Goal: Task Accomplishment & Management: Use online tool/utility

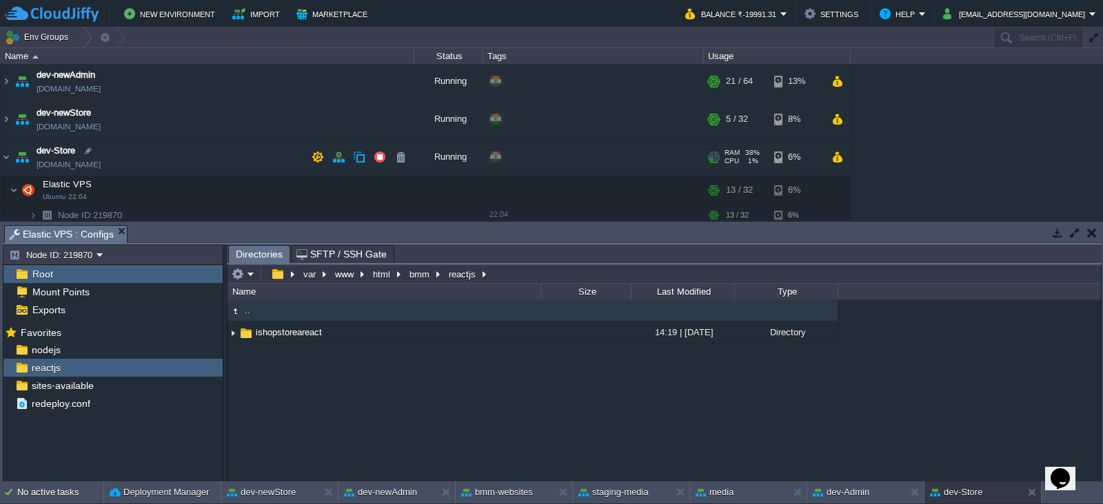
scroll to position [282, 0]
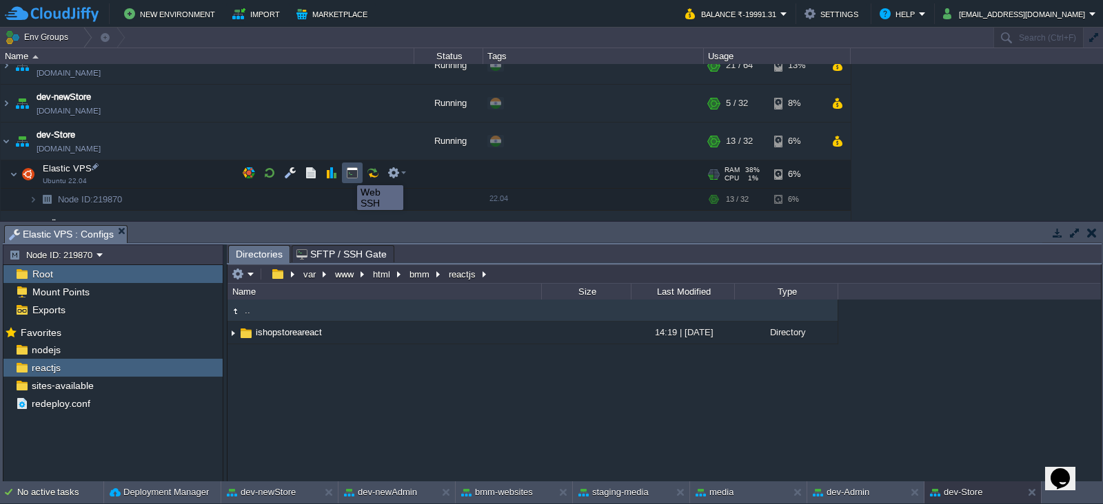
click at [346, 173] on button "button" at bounding box center [352, 173] width 12 height 12
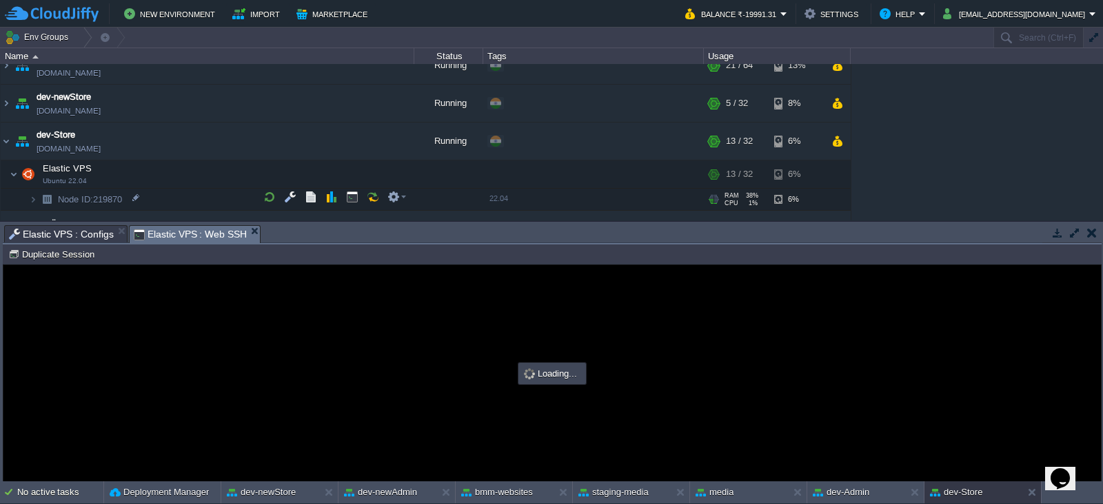
scroll to position [0, 0]
type input "#000000"
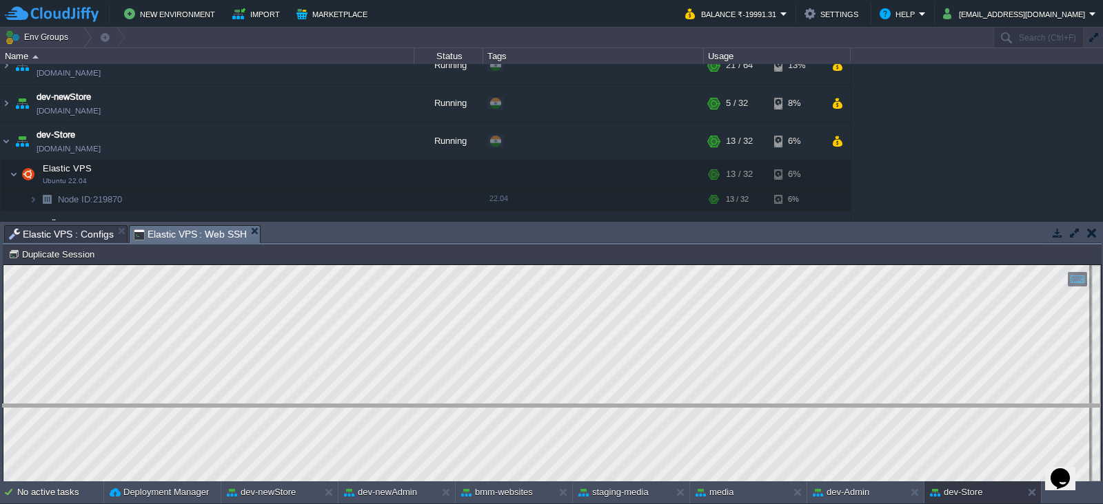
drag, startPoint x: 273, startPoint y: 232, endPoint x: 241, endPoint y: 418, distance: 188.7
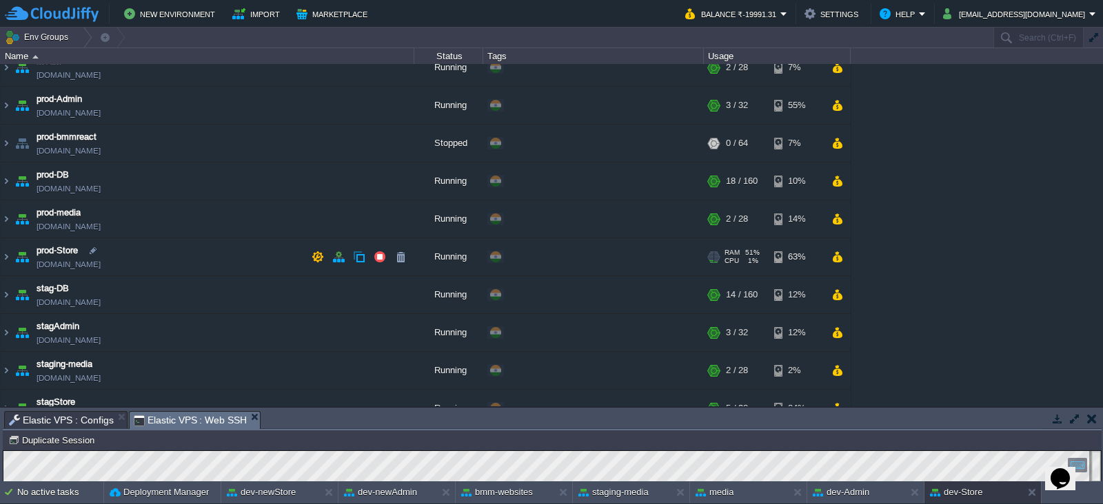
scroll to position [445, 0]
click at [16, 254] on img at bounding box center [21, 255] width 19 height 37
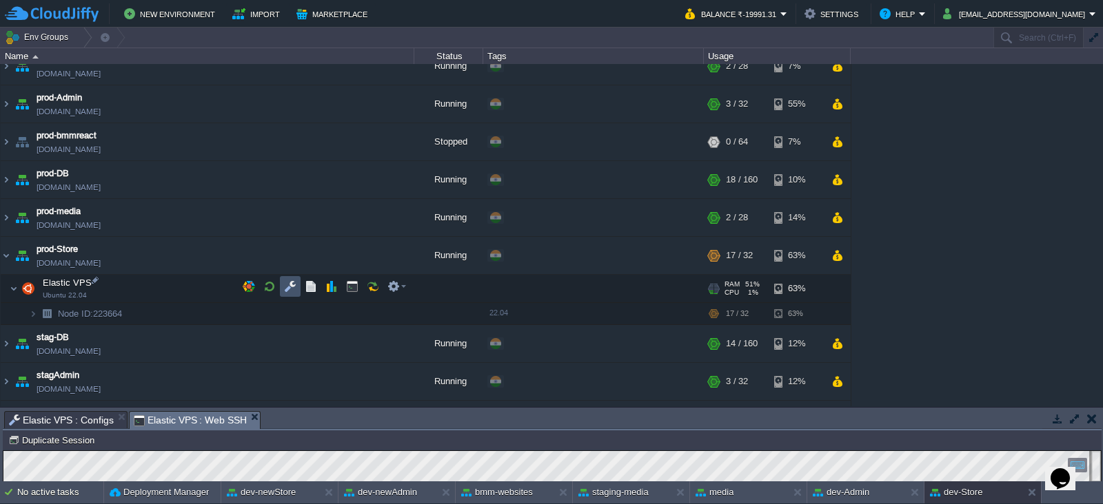
click at [289, 291] on button "button" at bounding box center [290, 286] width 12 height 12
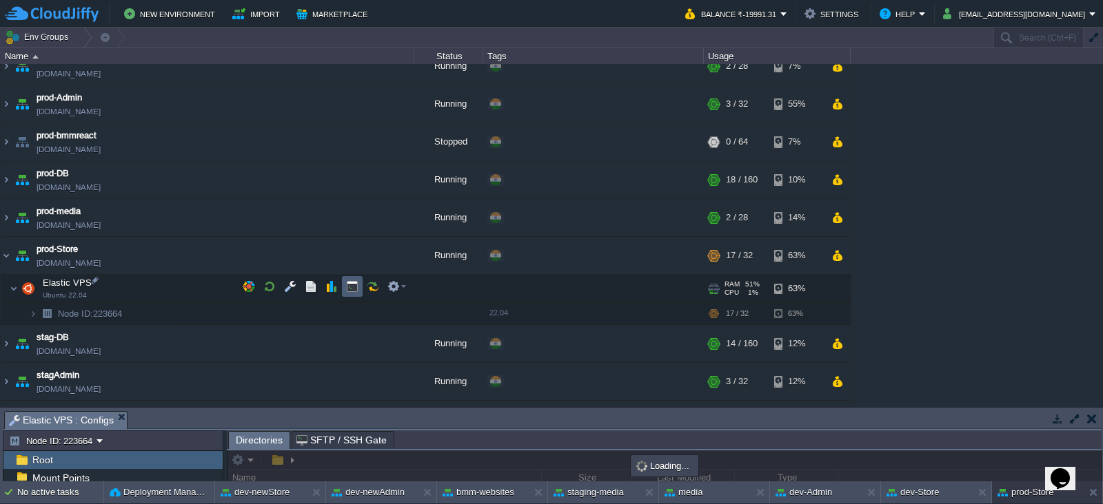
click at [342, 291] on td at bounding box center [352, 286] width 21 height 21
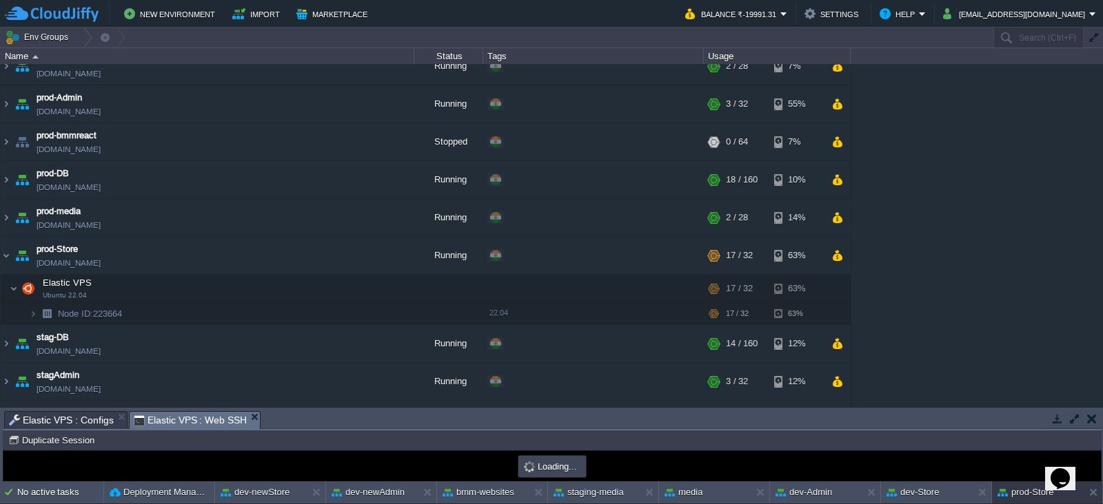
scroll to position [0, 0]
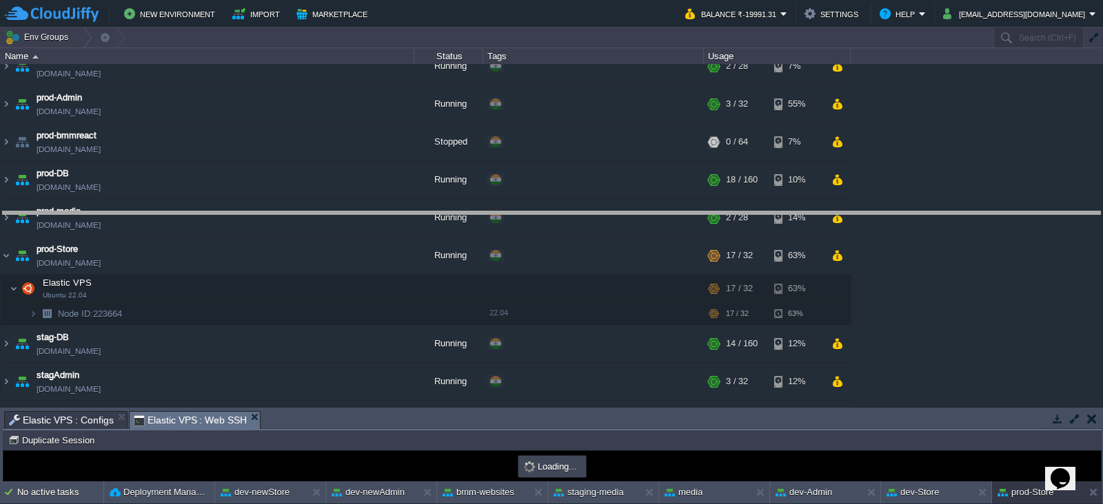
drag, startPoint x: 337, startPoint y: 411, endPoint x: 310, endPoint y: 212, distance: 201.0
click at [310, 212] on body "New Environment Import Marketplace Bonus ₹0.00 Upgrade Account Balance ₹-19991.…" at bounding box center [551, 252] width 1103 height 504
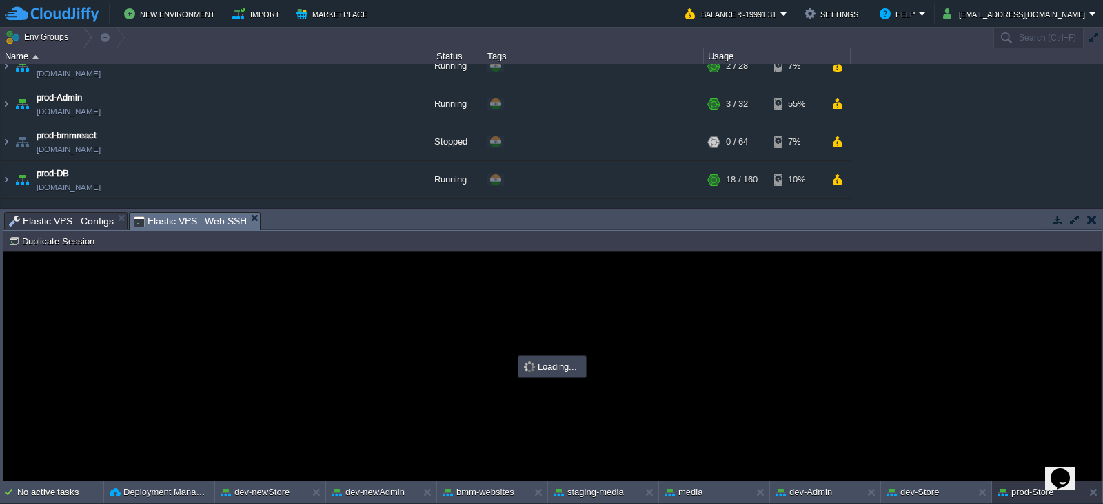
type input "#000000"
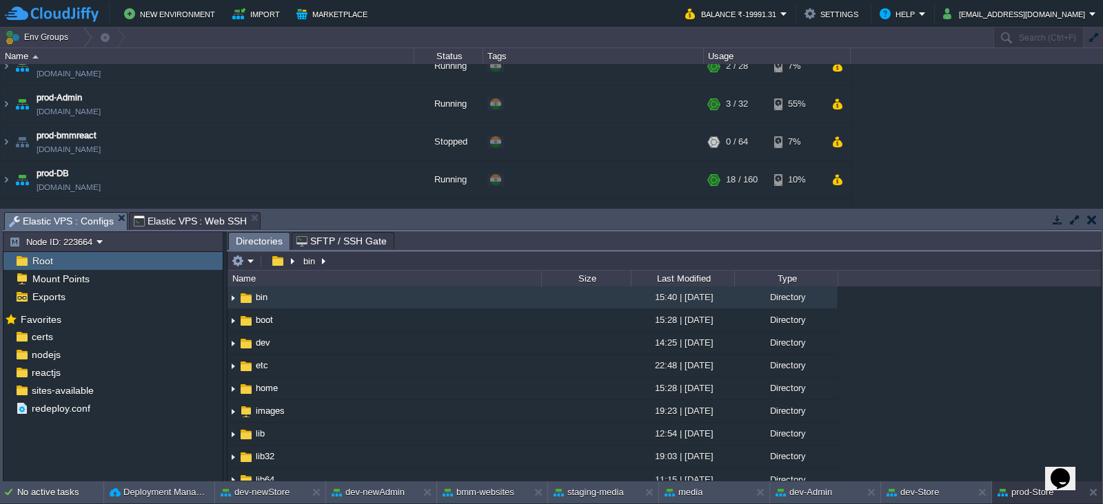
click at [84, 214] on span "Elastic VPS : Configs" at bounding box center [61, 221] width 105 height 17
click at [110, 371] on div "reactjs" at bounding box center [112, 373] width 219 height 18
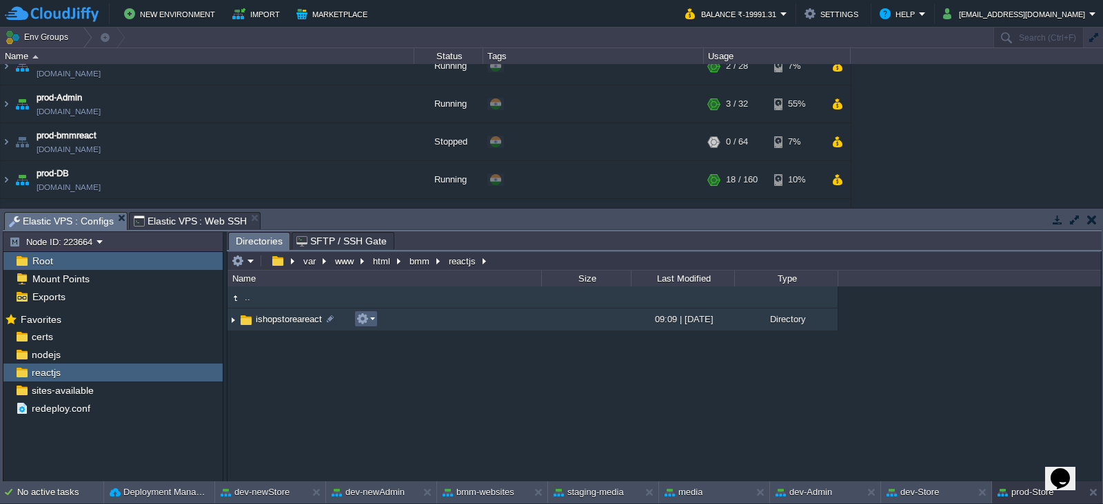
click at [368, 314] on em at bounding box center [365, 319] width 19 height 12
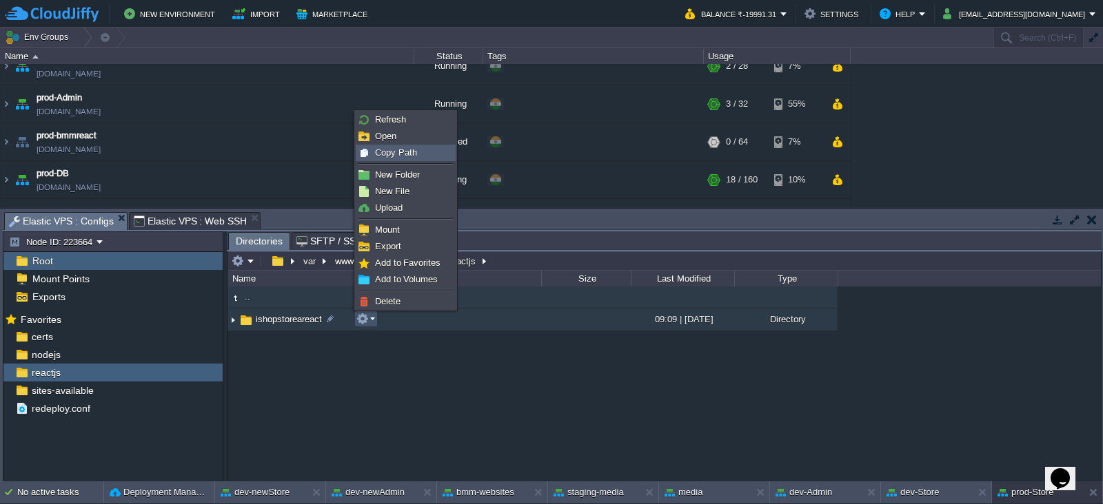
click at [386, 146] on div "Copy Path" at bounding box center [405, 152] width 99 height 15
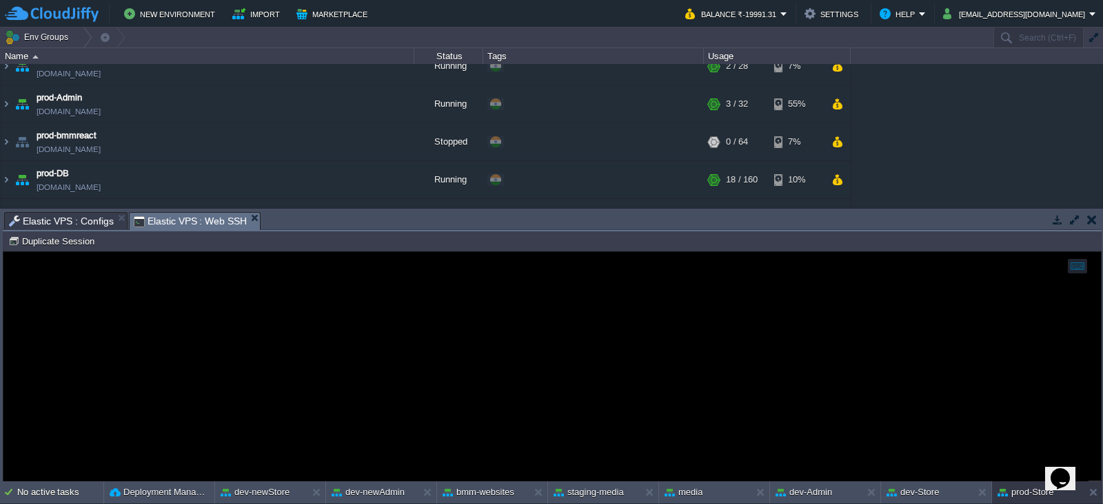
click at [212, 219] on span "Elastic VPS : Web SSH" at bounding box center [191, 221] width 114 height 17
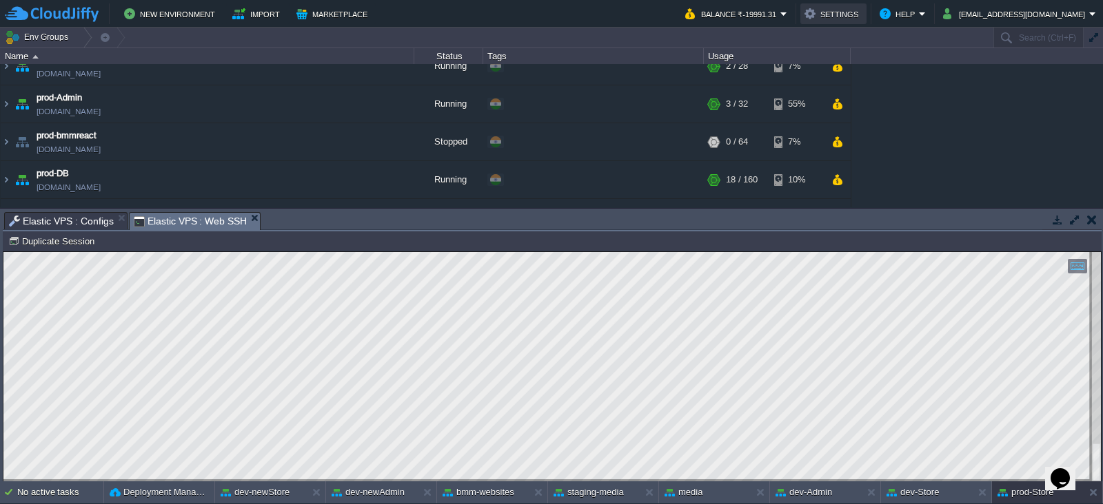
drag, startPoint x: 861, startPoint y: 15, endPoint x: 862, endPoint y: -68, distance: 82.7
click at [862, 0] on html "New Environment Import Marketplace Bonus ₹0.00 Upgrade Account Balance ₹-19991.…" at bounding box center [551, 252] width 1103 height 504
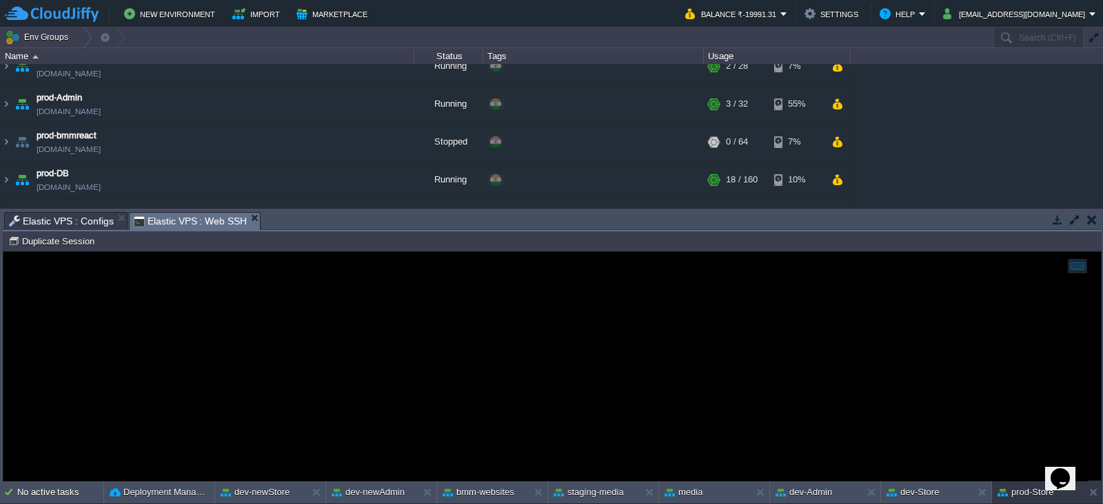
click at [52, 223] on span "Elastic VPS : Configs" at bounding box center [61, 221] width 105 height 17
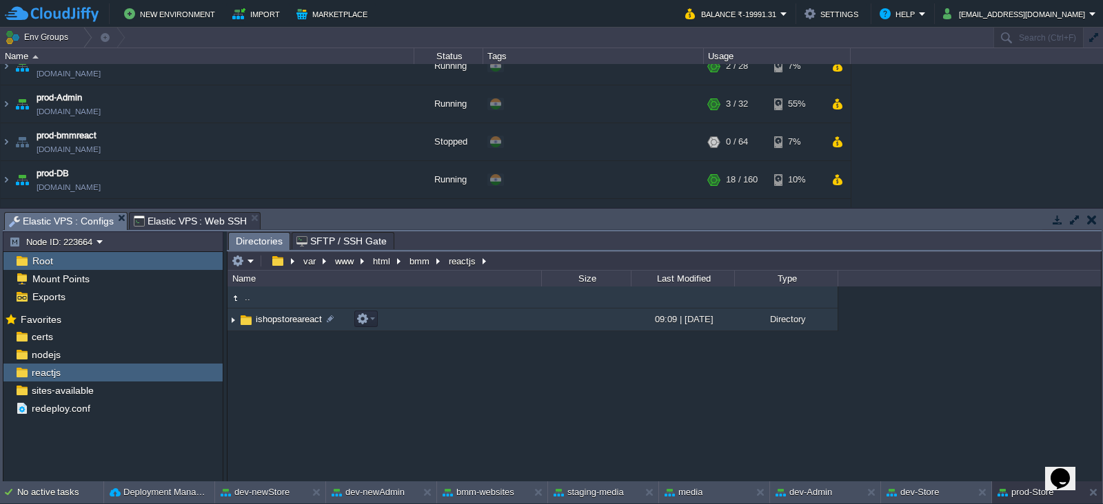
click at [277, 322] on span "ishopstoreareact" at bounding box center [289, 320] width 70 height 12
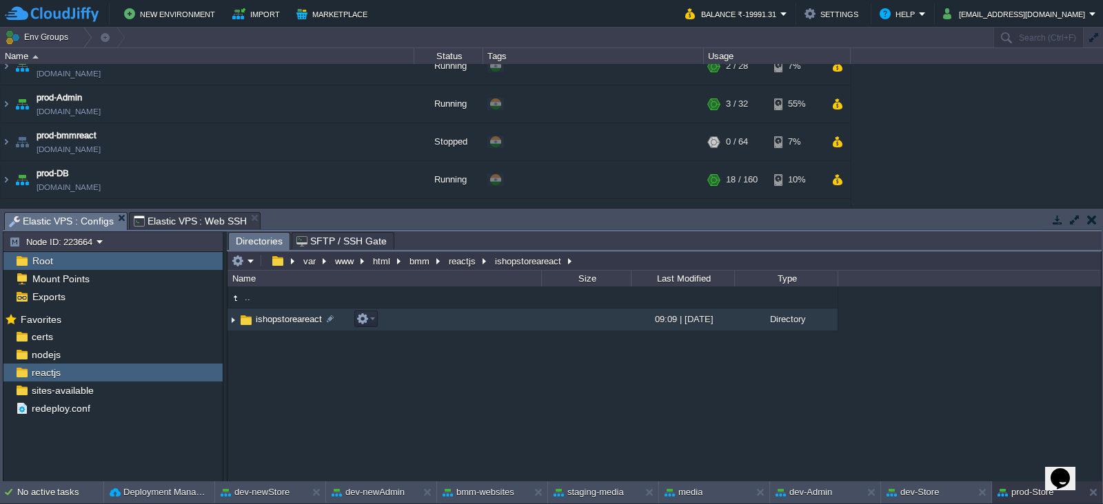
click at [277, 322] on span "ishopstoreareact" at bounding box center [289, 320] width 70 height 12
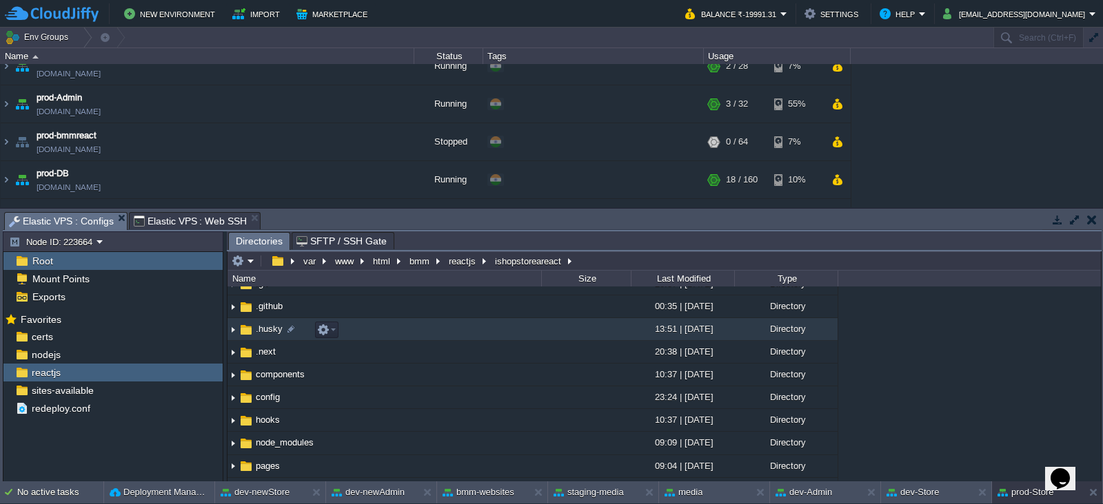
scroll to position [36, 0]
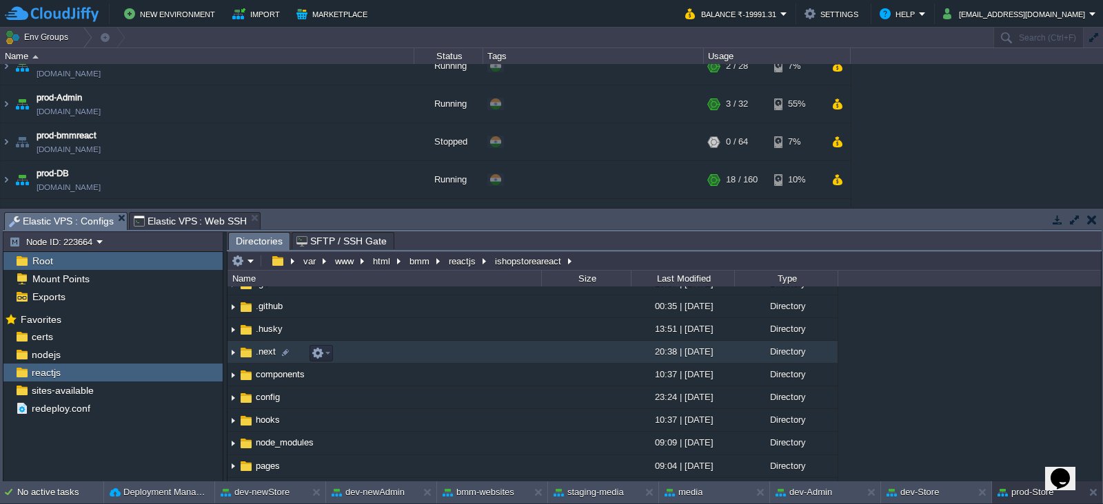
click at [266, 354] on span ".next" at bounding box center [266, 352] width 24 height 12
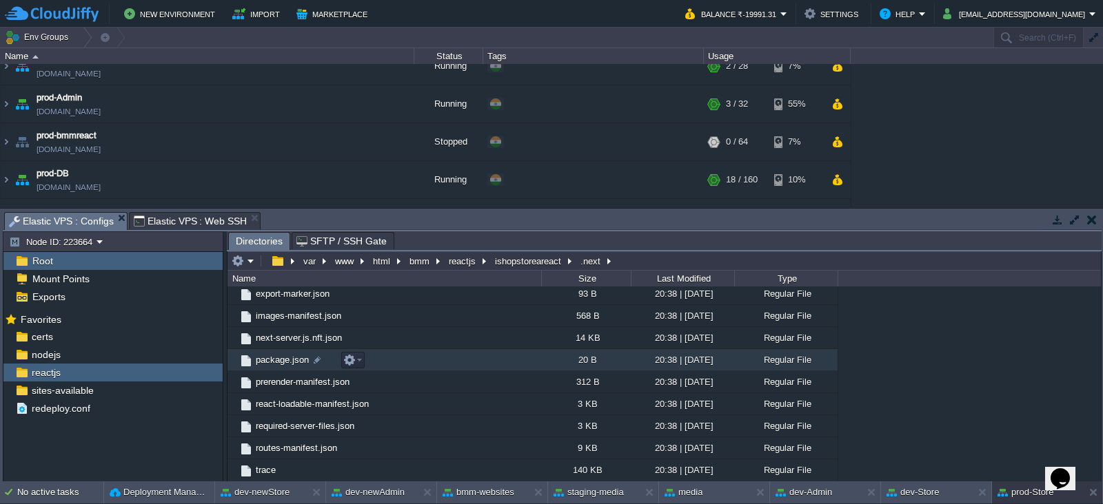
scroll to position [0, 0]
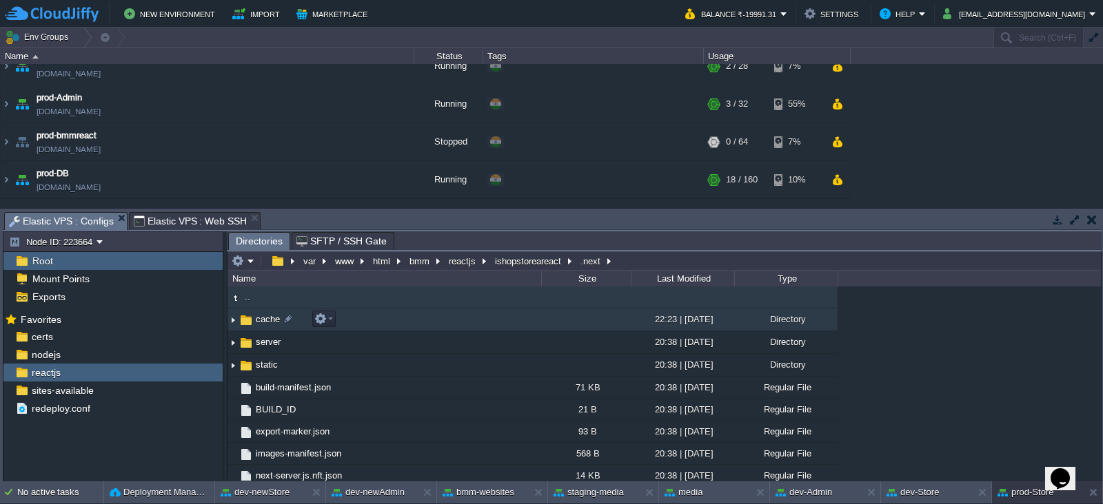
click at [254, 319] on span "cache" at bounding box center [268, 320] width 28 height 12
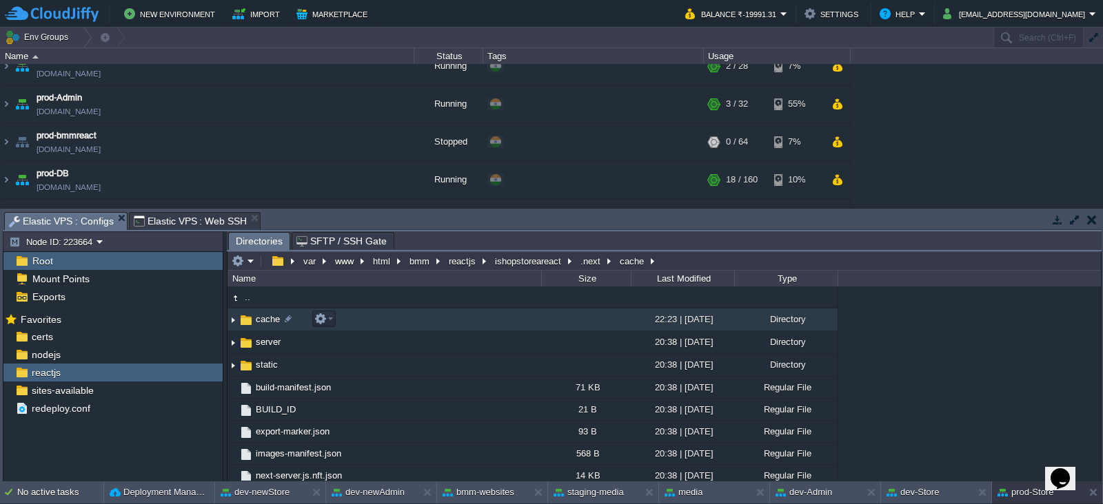
click at [254, 319] on span "cache" at bounding box center [268, 320] width 28 height 12
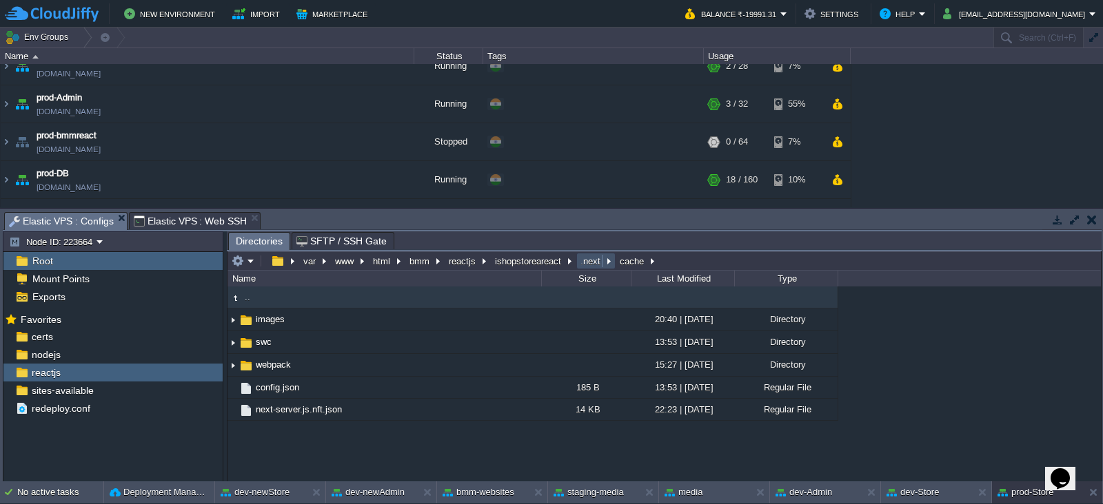
click at [590, 258] on button ".next" at bounding box center [590, 261] width 25 height 12
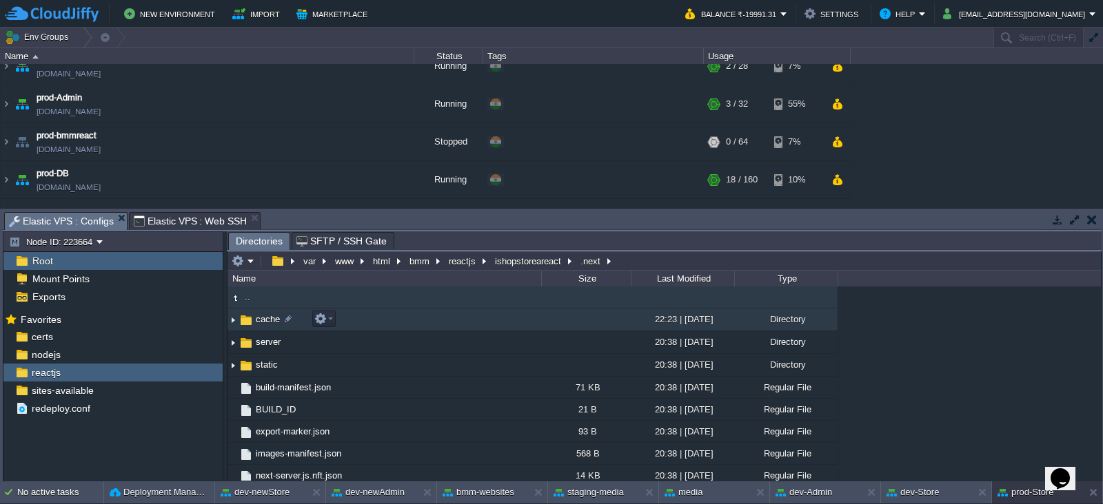
click at [232, 317] on img at bounding box center [232, 319] width 11 height 21
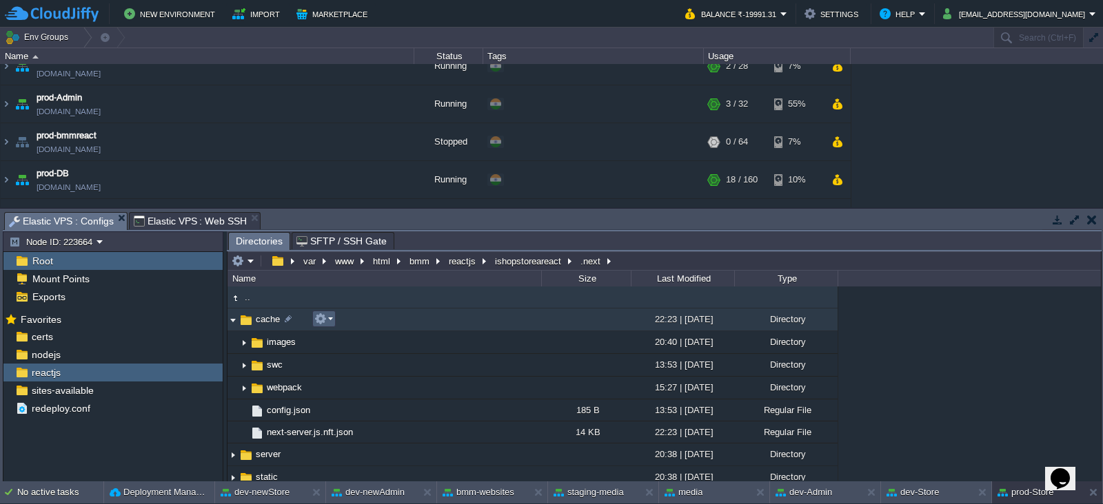
click at [328, 314] on em at bounding box center [323, 319] width 19 height 12
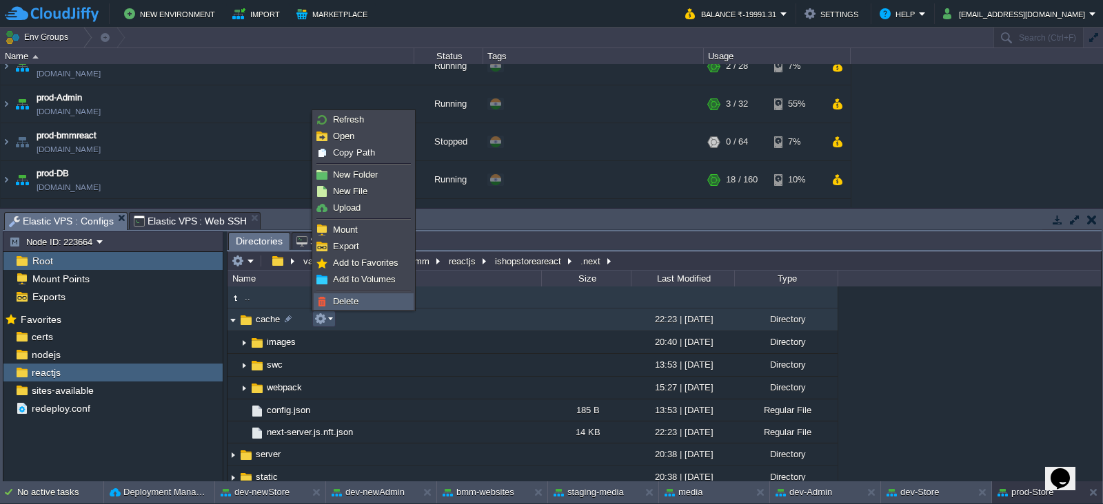
click at [351, 298] on span "Delete" at bounding box center [345, 301] width 25 height 10
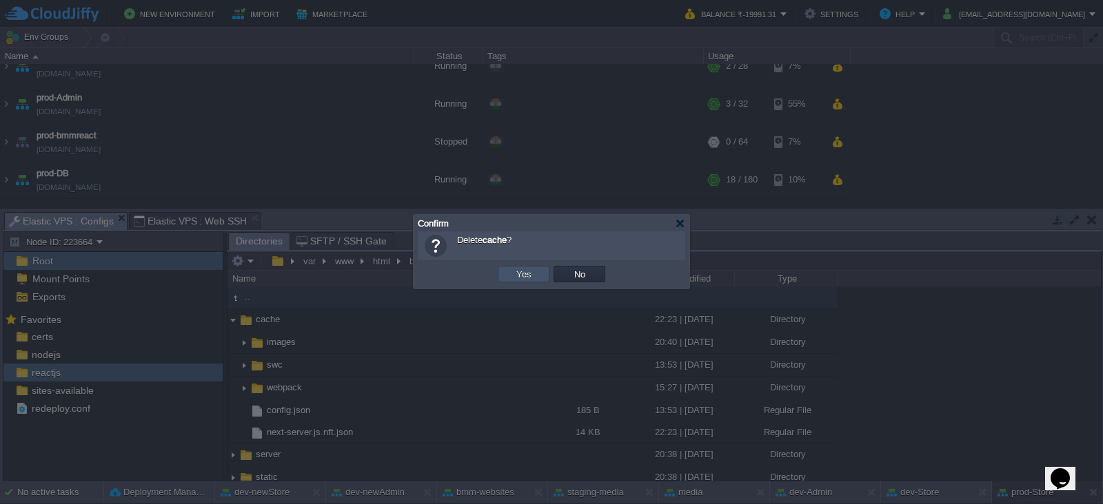
click at [521, 278] on button "Yes" at bounding box center [523, 274] width 23 height 12
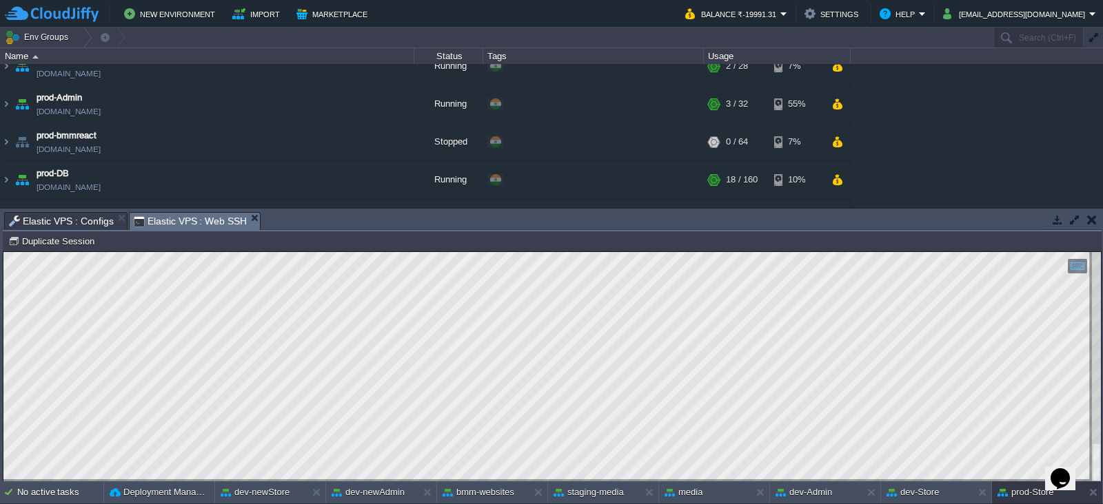
click at [209, 216] on span "Elastic VPS : Web SSH" at bounding box center [191, 221] width 114 height 17
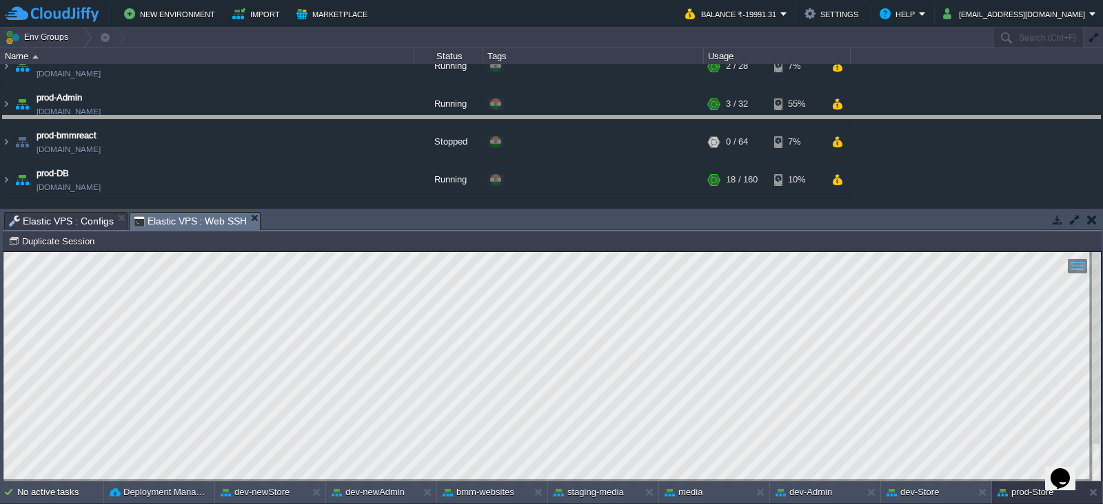
drag, startPoint x: 664, startPoint y: 218, endPoint x: 650, endPoint y: 123, distance: 96.2
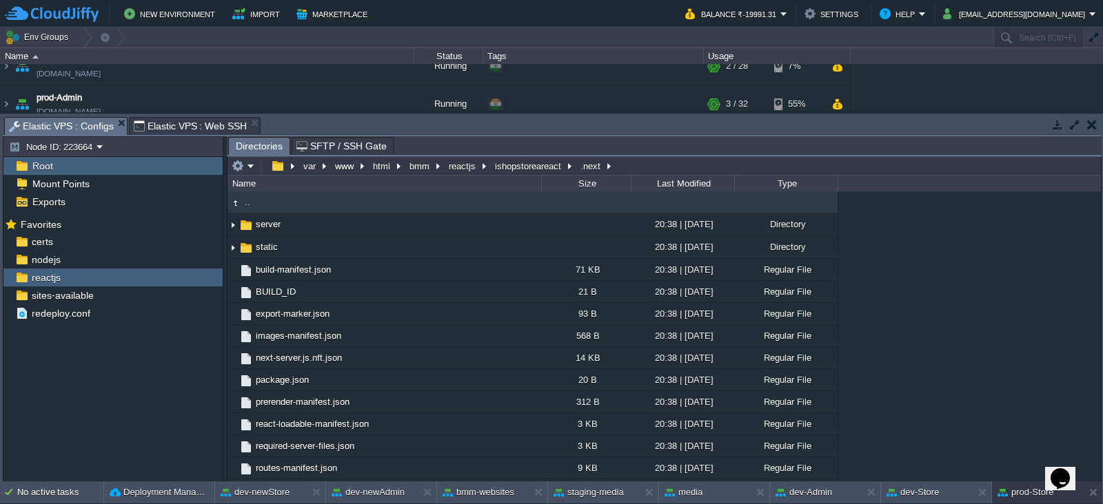
click at [69, 125] on span "Elastic VPS : Configs" at bounding box center [61, 126] width 105 height 17
click at [82, 273] on div "reactjs" at bounding box center [112, 278] width 219 height 18
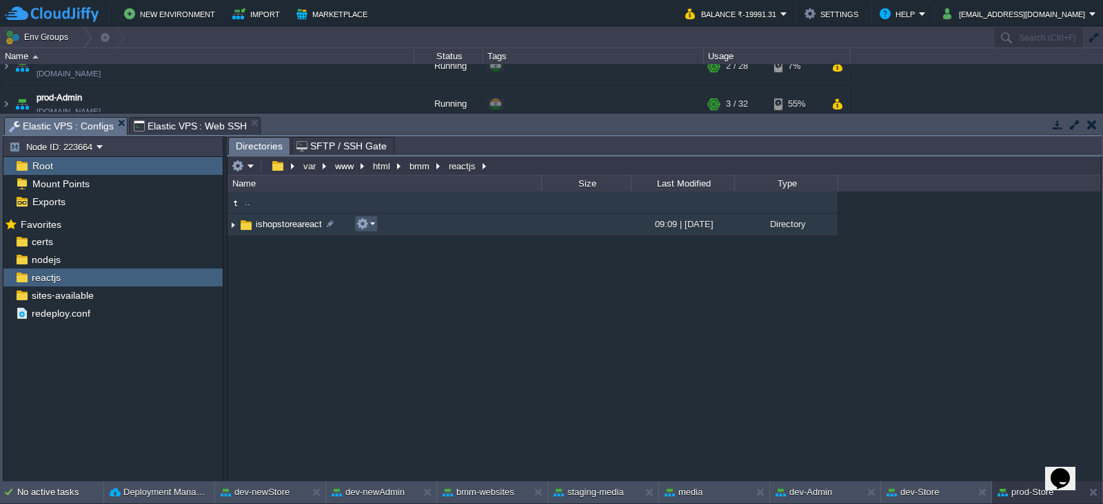
click at [367, 223] on button "button" at bounding box center [362, 224] width 12 height 12
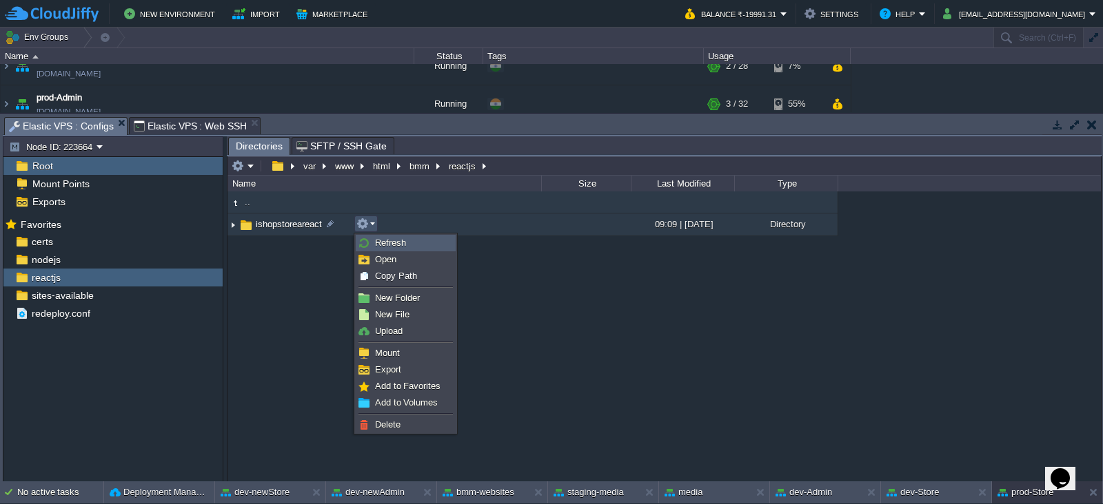
click at [382, 243] on span "Refresh" at bounding box center [390, 243] width 31 height 10
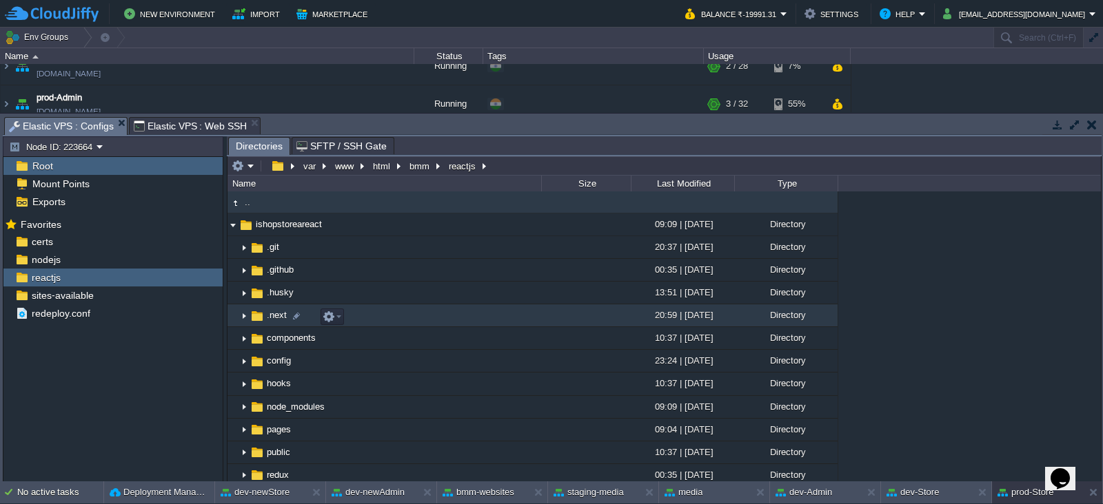
click at [244, 315] on img at bounding box center [243, 315] width 11 height 21
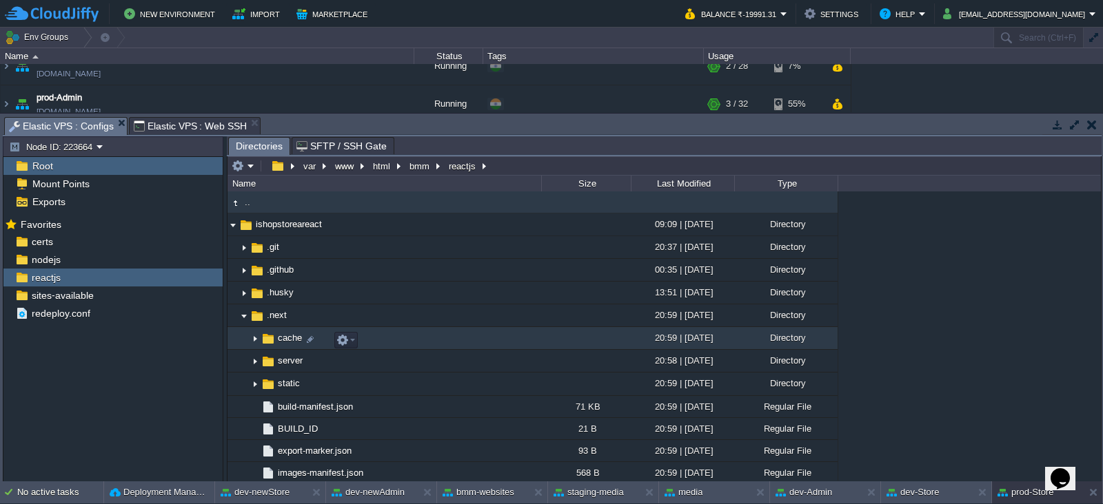
click at [253, 340] on img at bounding box center [254, 338] width 11 height 21
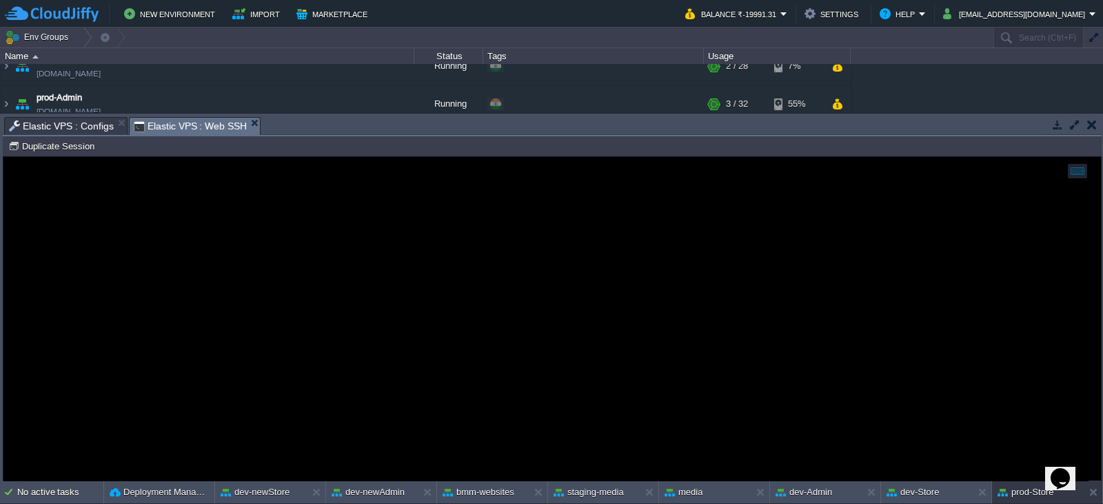
click at [181, 119] on span "Elastic VPS : Web SSH" at bounding box center [191, 126] width 114 height 17
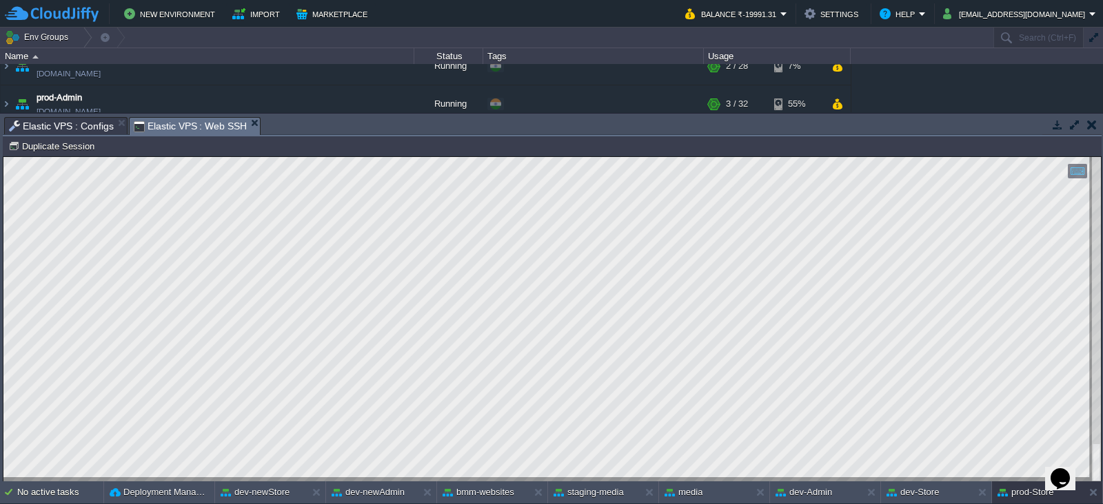
click at [478, 482] on div at bounding box center [551, 319] width 1097 height 325
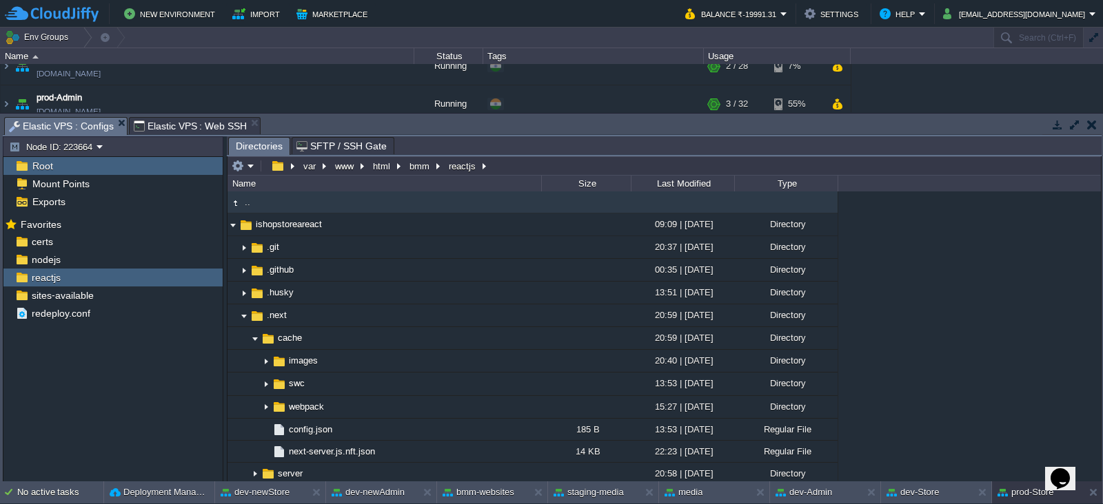
click at [78, 129] on span "Elastic VPS : Configs" at bounding box center [61, 126] width 105 height 17
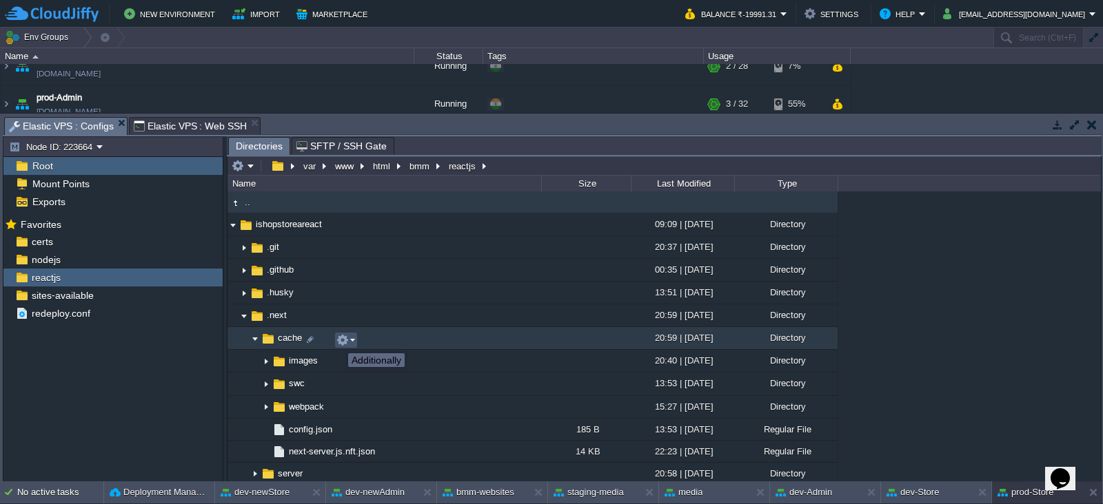
click at [338, 341] on button "button" at bounding box center [342, 340] width 12 height 12
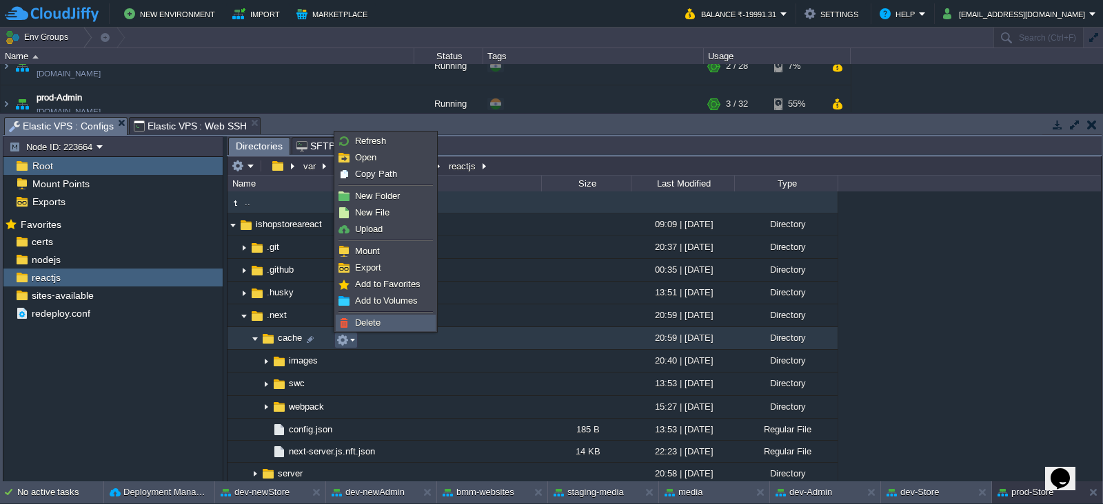
click at [391, 323] on link "Delete" at bounding box center [385, 323] width 99 height 15
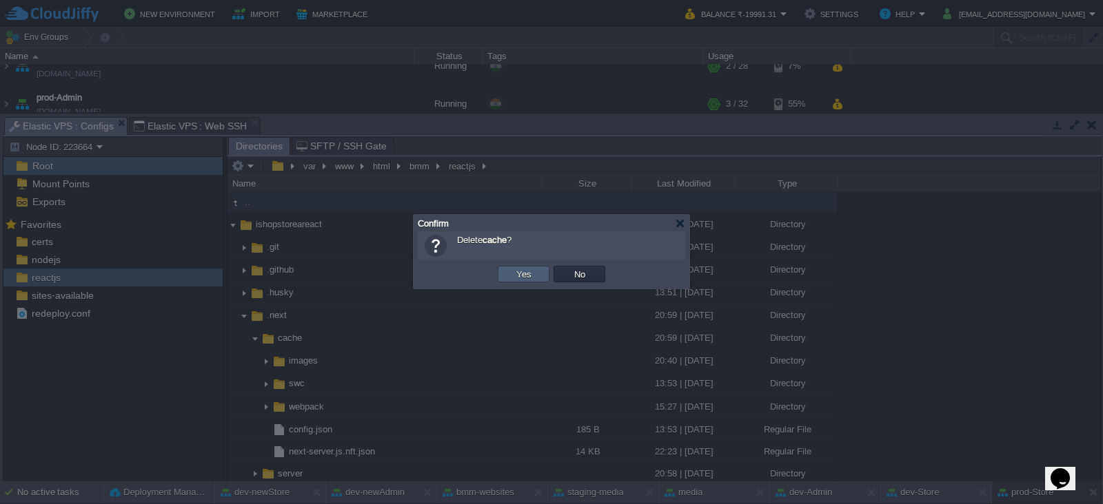
click at [532, 270] on button "Yes" at bounding box center [523, 274] width 23 height 12
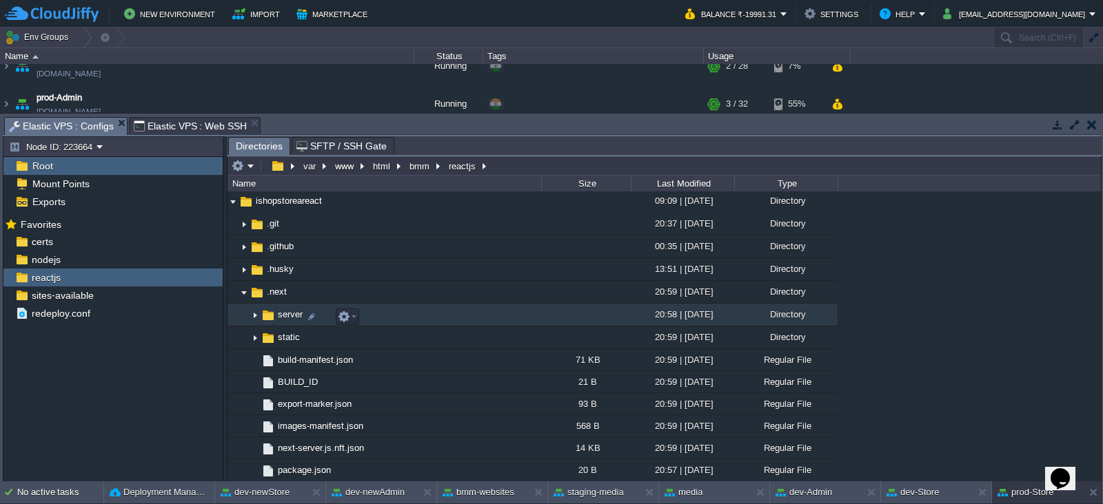
scroll to position [18, 0]
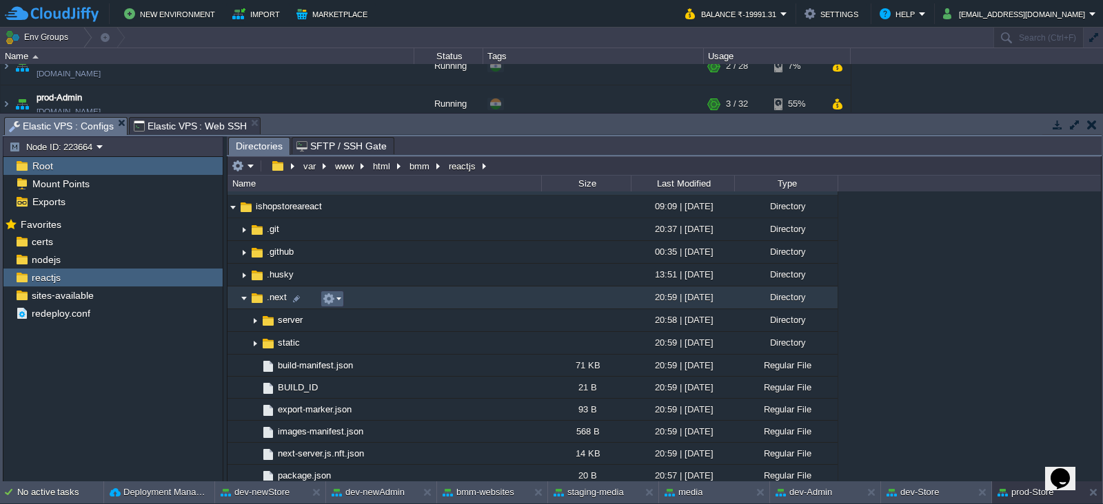
click at [336, 298] on em at bounding box center [331, 299] width 19 height 12
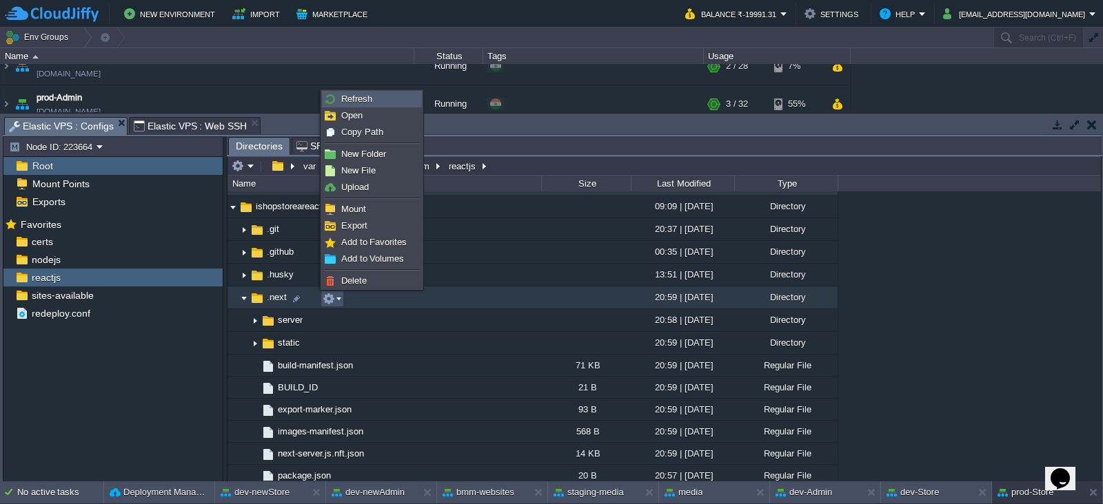
click at [372, 101] on link "Refresh" at bounding box center [371, 99] width 99 height 15
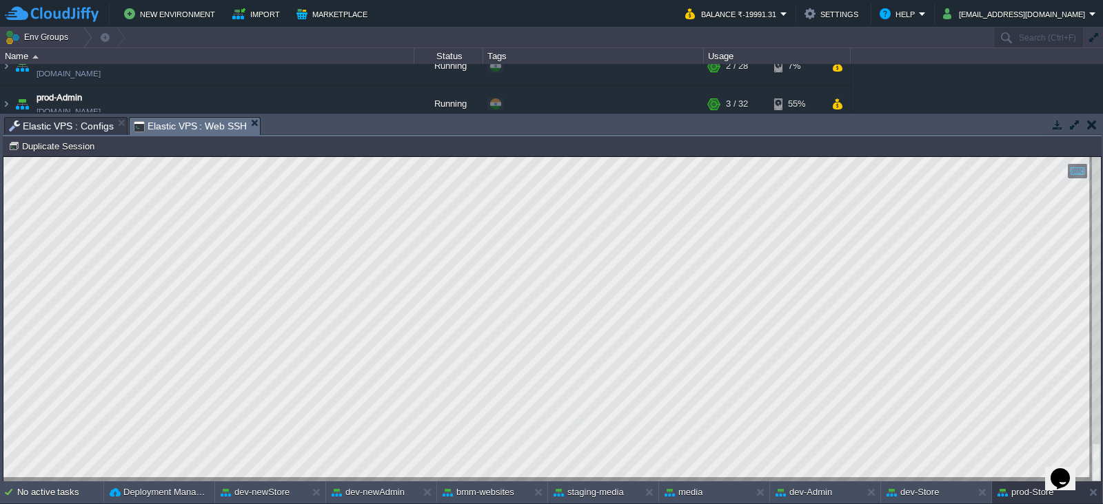
click at [203, 126] on span "Elastic VPS : Web SSH" at bounding box center [191, 126] width 114 height 17
